Goal: Information Seeking & Learning: Check status

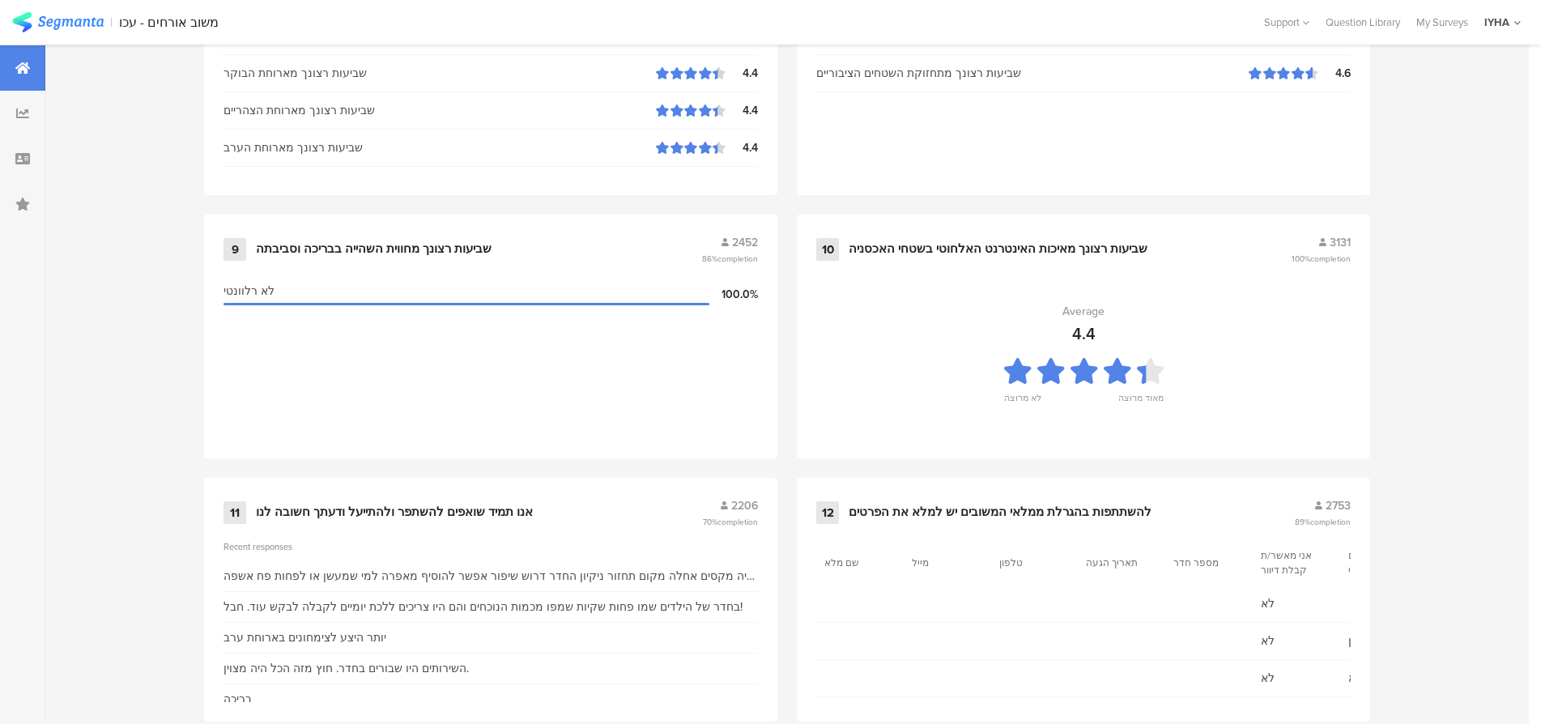
scroll to position [1651, 0]
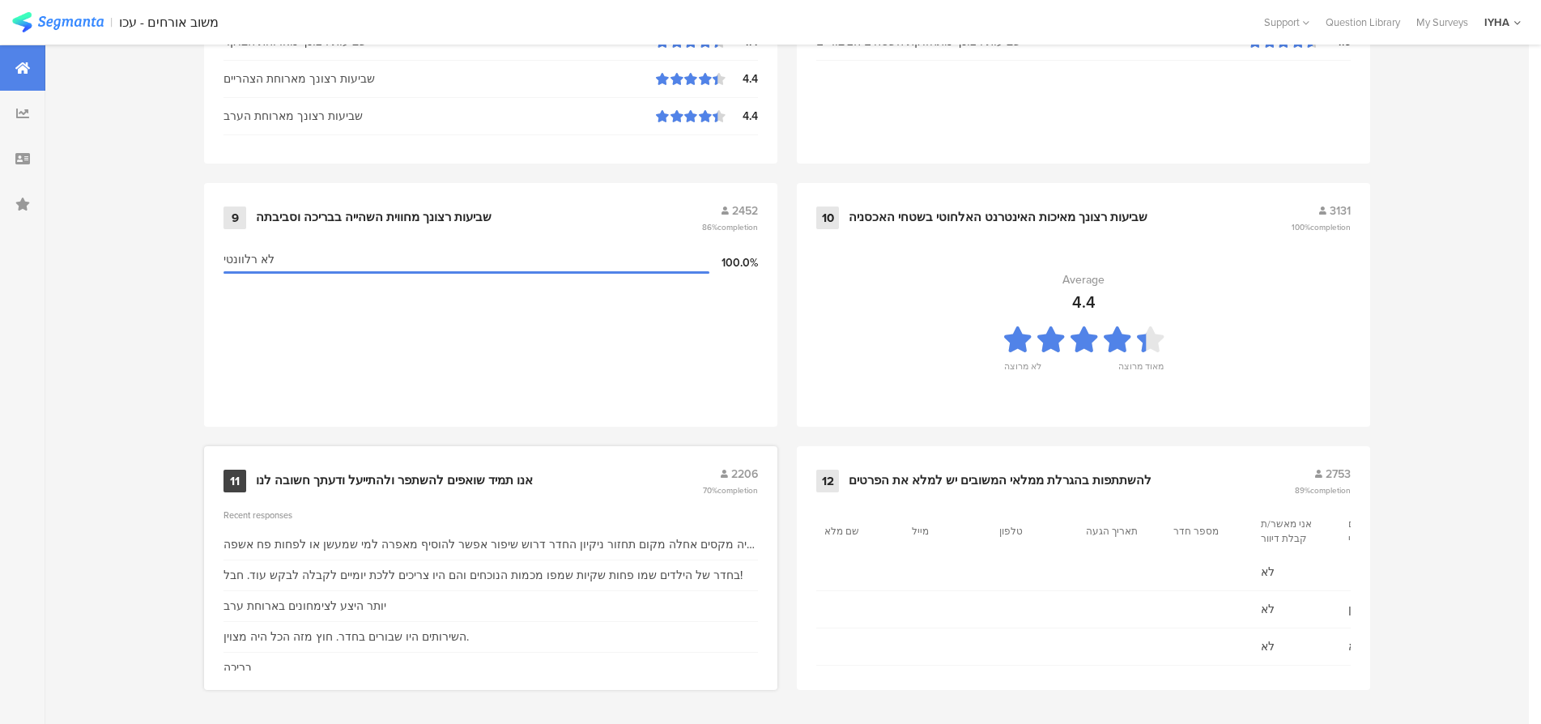
click at [336, 476] on div "אנו תמיד שואפים להשתפר ולהתייעל ודעתך חשובה לנו" at bounding box center [394, 481] width 277 height 16
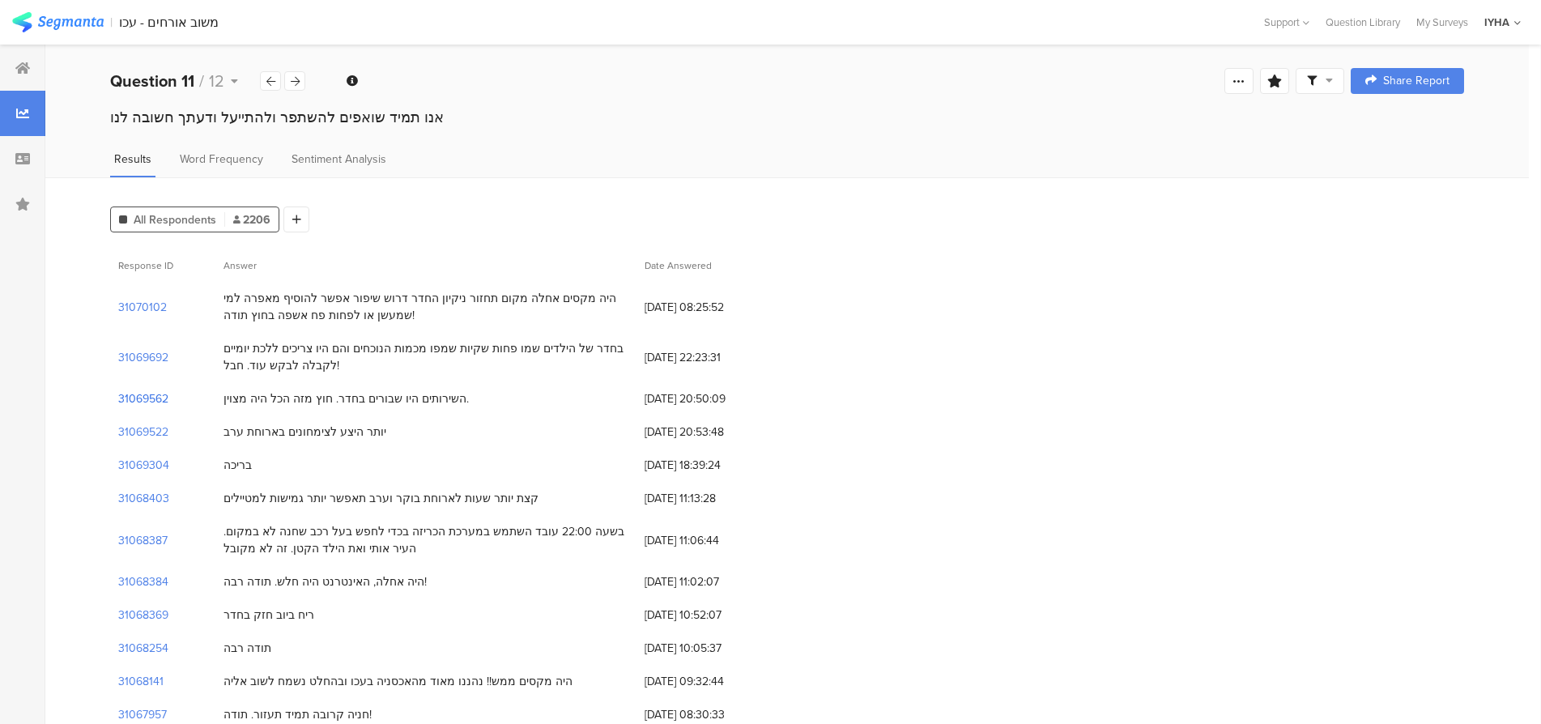
click at [147, 396] on section "31069562" at bounding box center [143, 398] width 50 height 17
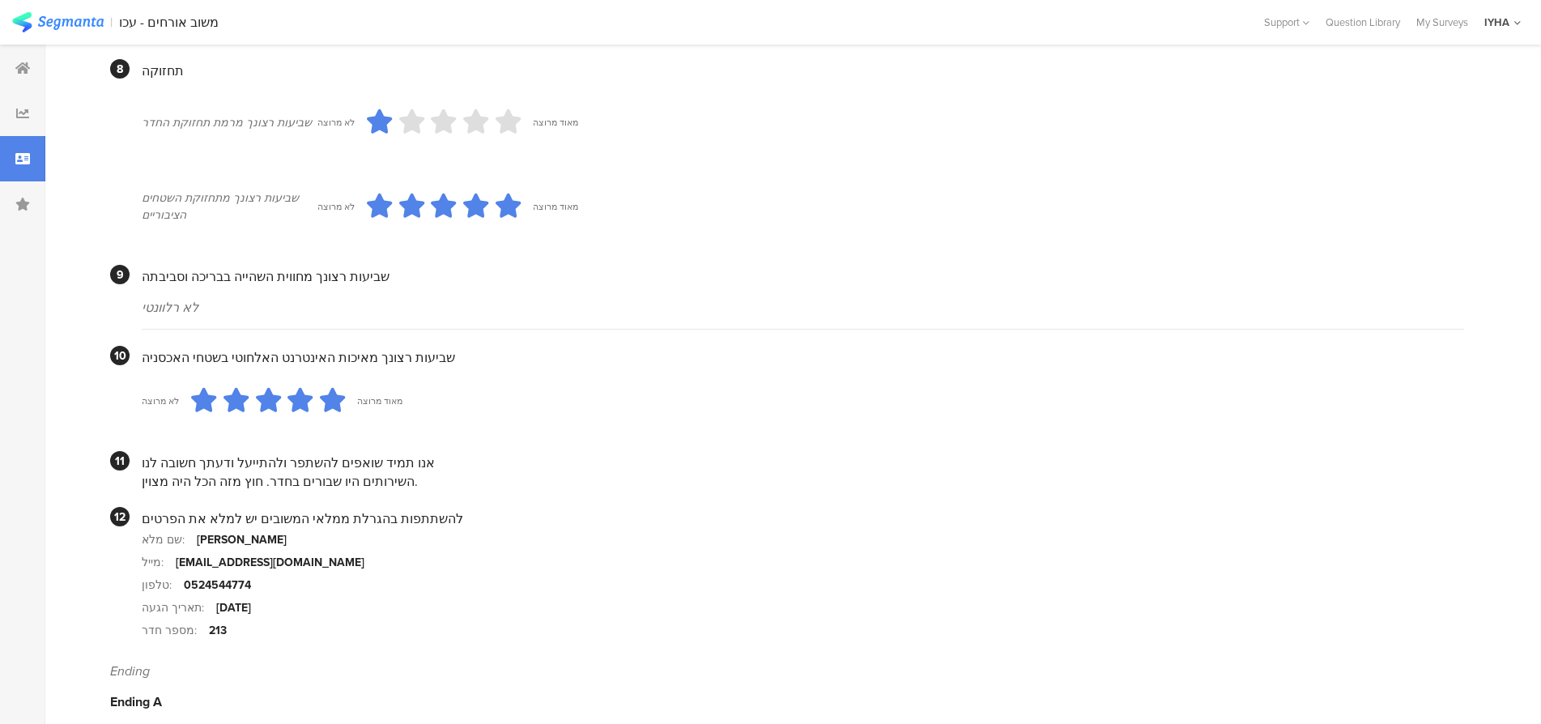
scroll to position [1352, 0]
